Goal: Task Accomplishment & Management: Use online tool/utility

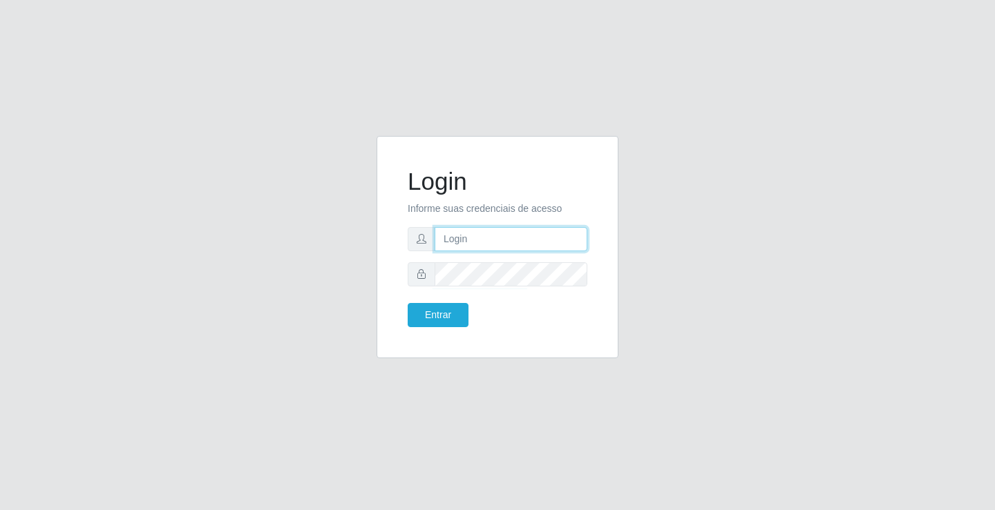
click at [504, 241] on input "text" at bounding box center [511, 239] width 153 height 24
type input "[PERSON_NAME]"
click at [408, 303] on button "Entrar" at bounding box center [438, 315] width 61 height 24
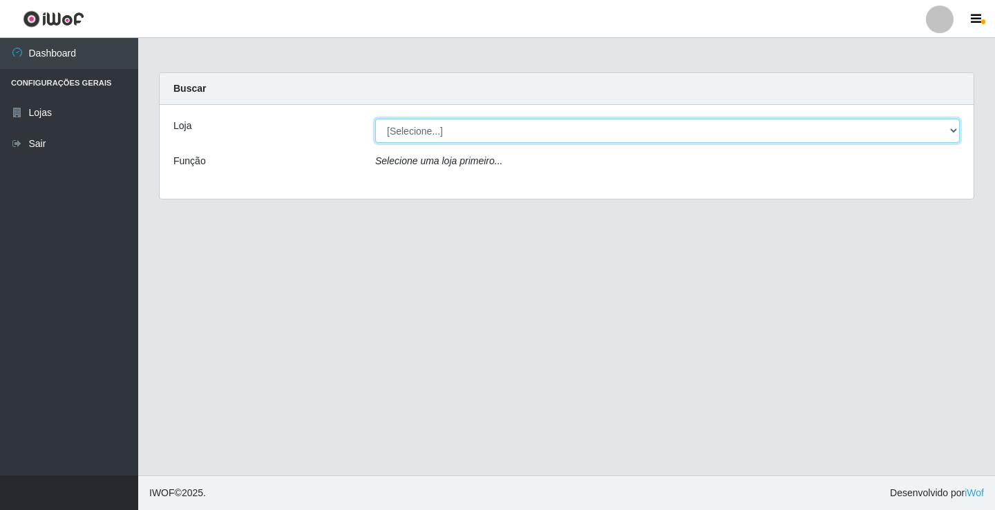
click at [509, 133] on select "[Selecione...] Ideal - Conceição" at bounding box center [667, 131] width 584 height 24
select select "231"
click at [375, 119] on select "[Selecione...] Ideal - Conceição" at bounding box center [667, 131] width 584 height 24
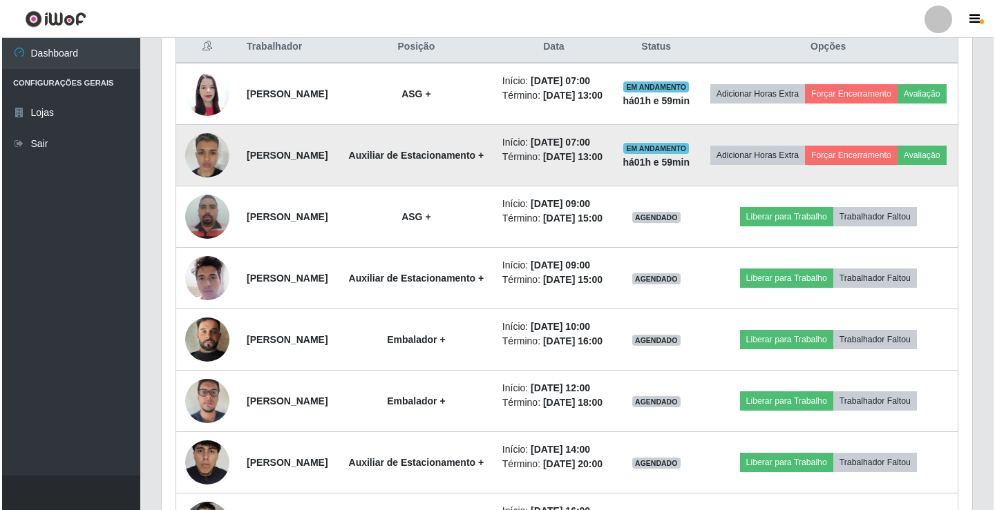
scroll to position [553, 0]
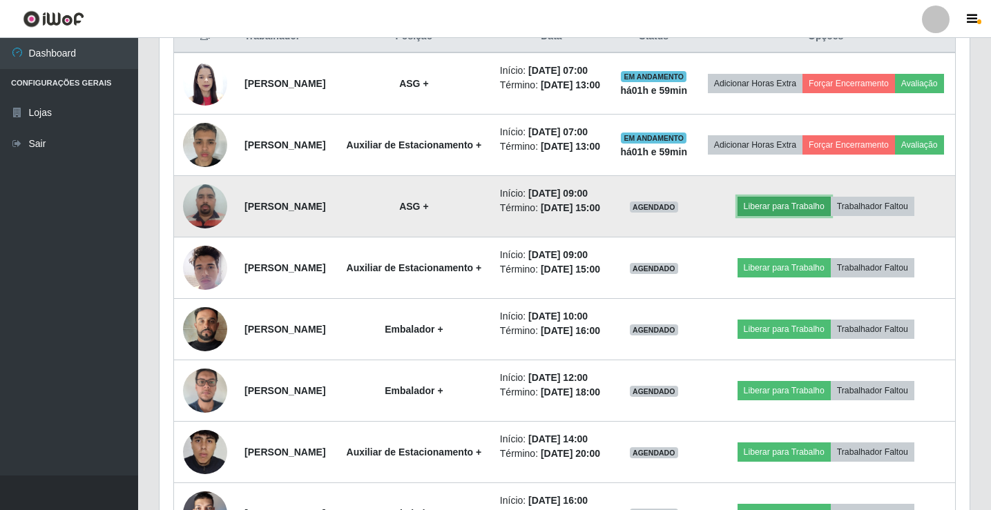
click at [803, 216] on button "Liberar para Trabalho" at bounding box center [784, 206] width 93 height 19
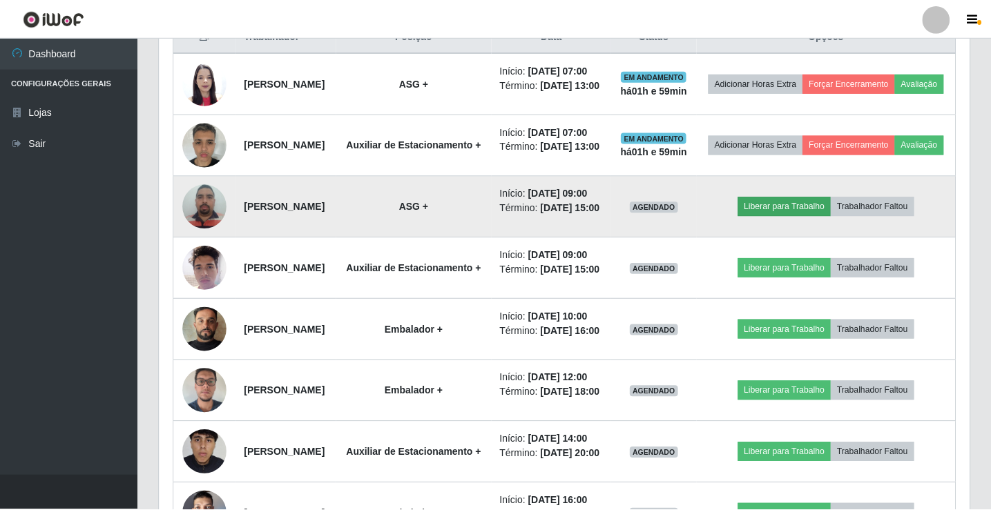
scroll to position [287, 803]
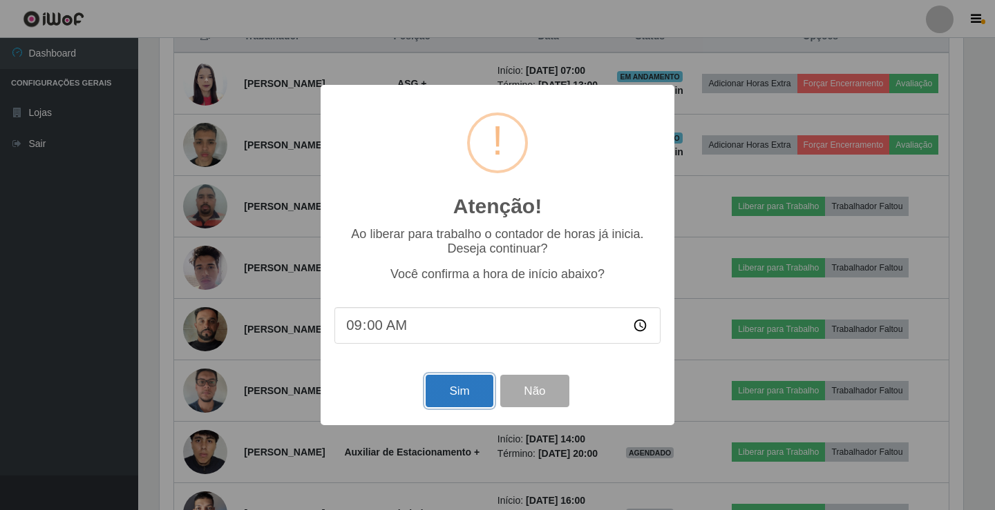
click at [483, 389] on button "Sim" at bounding box center [459, 391] width 67 height 32
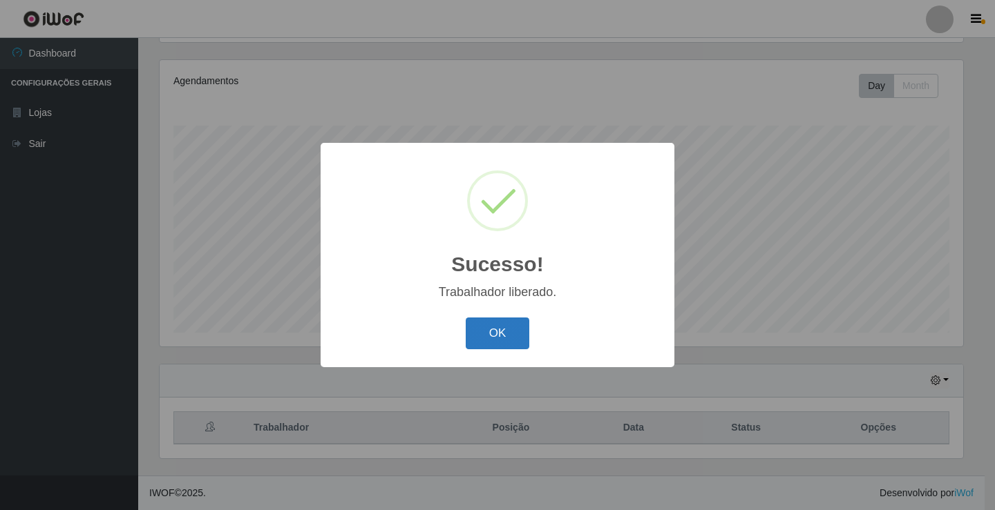
click at [498, 336] on button "OK" at bounding box center [498, 334] width 64 height 32
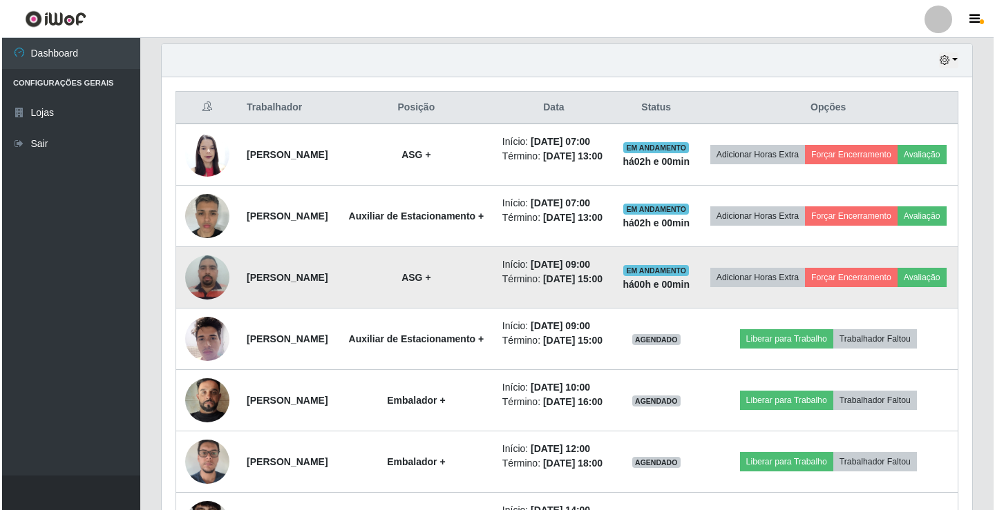
scroll to position [506, 0]
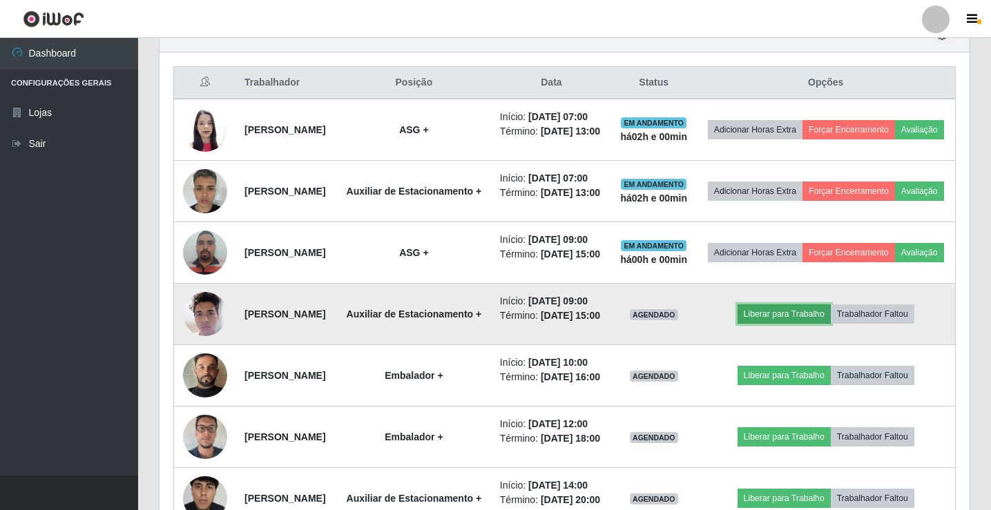
click at [794, 324] on button "Liberar para Trabalho" at bounding box center [784, 314] width 93 height 19
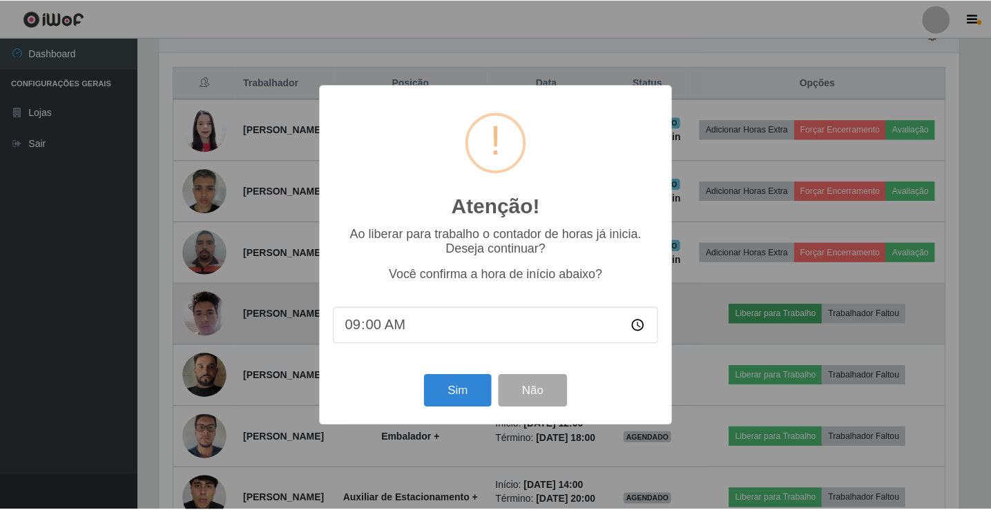
scroll to position [287, 803]
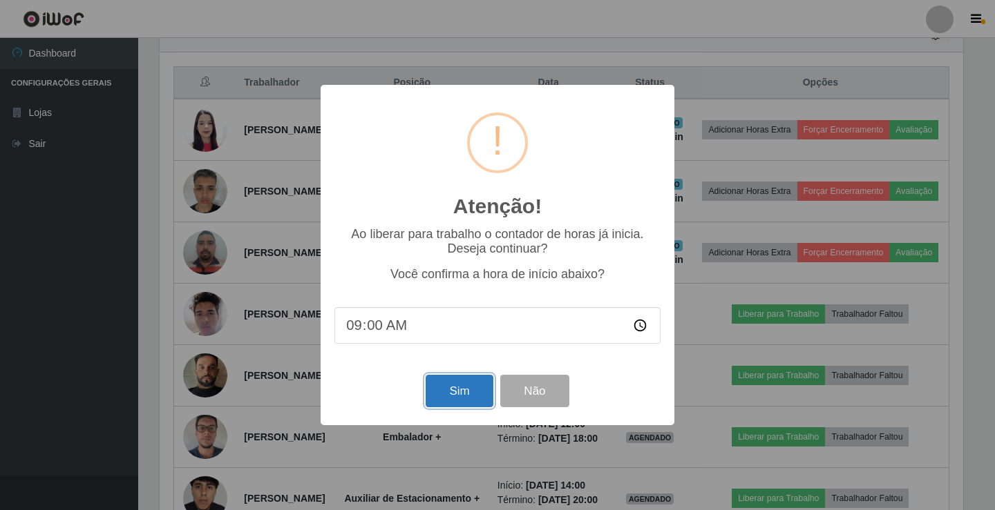
click at [455, 388] on button "Sim" at bounding box center [459, 391] width 67 height 32
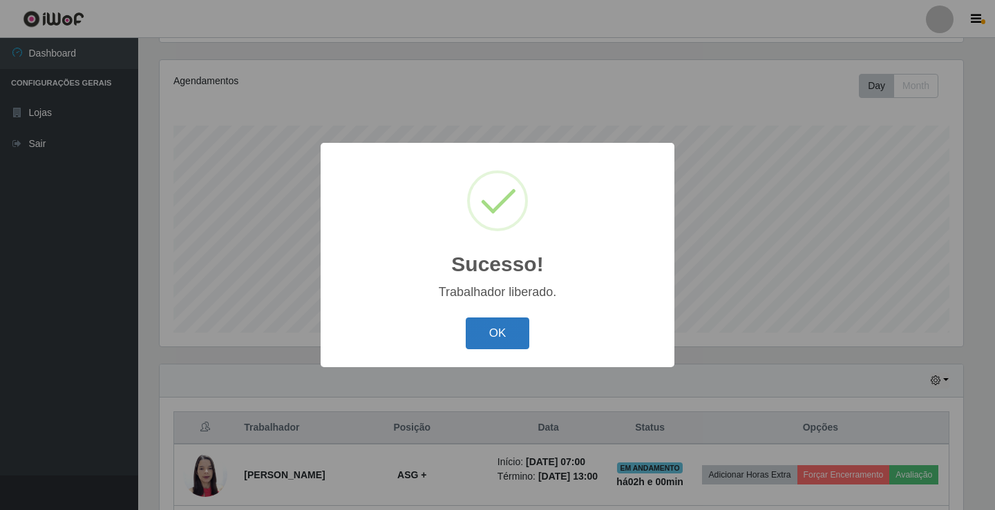
click at [497, 329] on button "OK" at bounding box center [498, 334] width 64 height 32
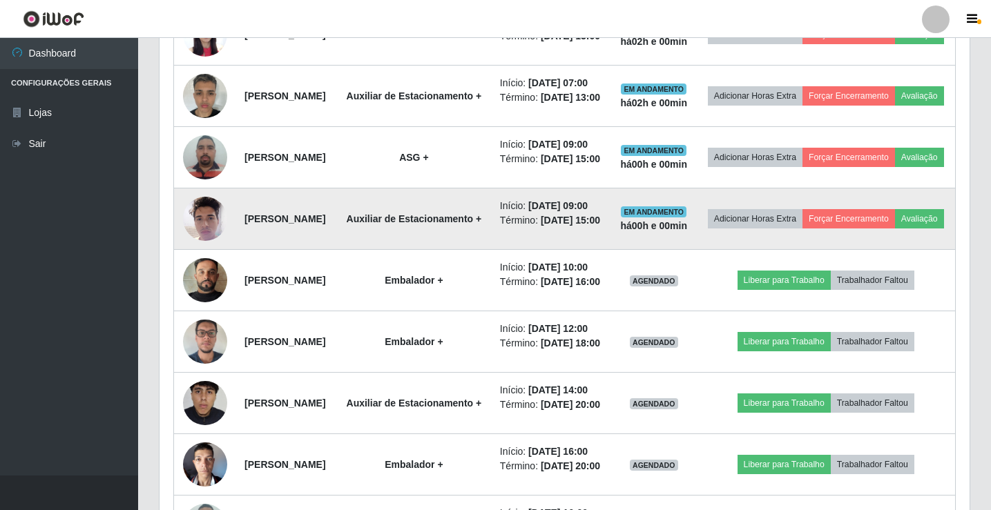
scroll to position [645, 0]
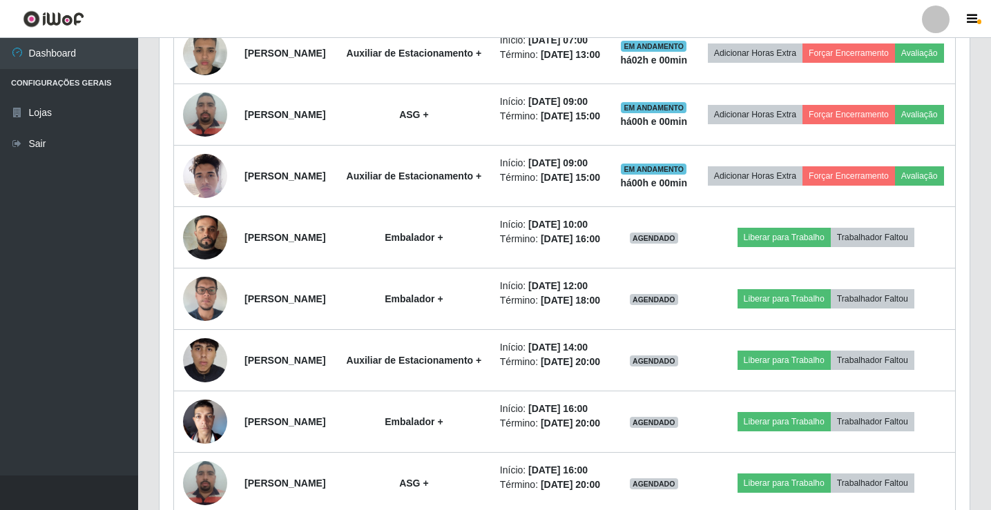
click at [944, 11] on div at bounding box center [936, 20] width 28 height 28
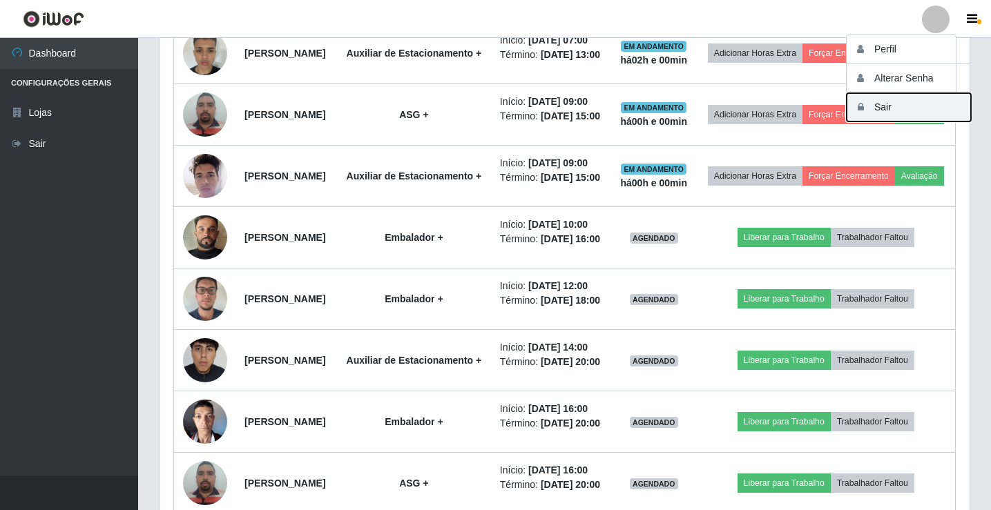
click at [947, 99] on button "Sair" at bounding box center [909, 107] width 124 height 28
